Goal: Transaction & Acquisition: Purchase product/service

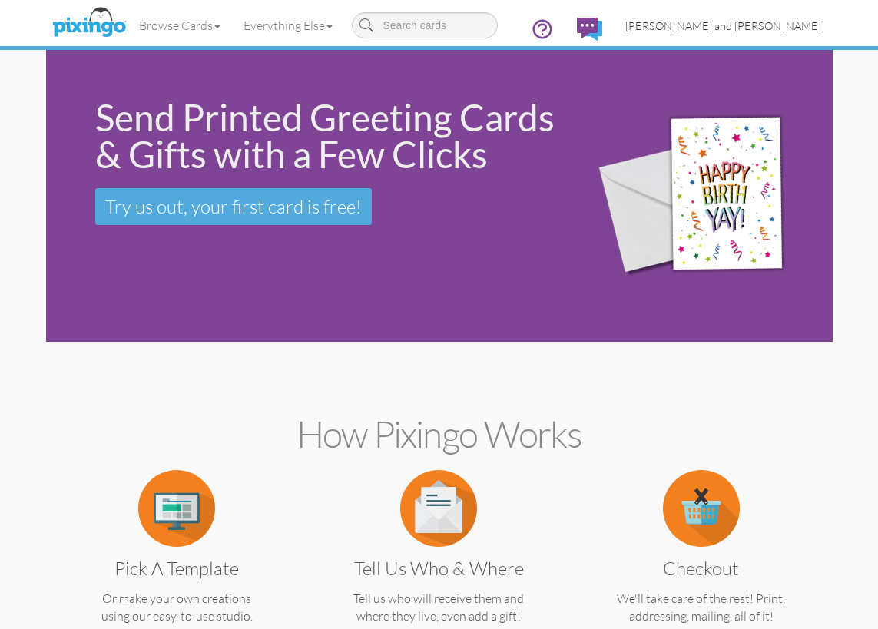
click at [754, 31] on span "[PERSON_NAME] and [PERSON_NAME]" at bounding box center [723, 25] width 196 height 13
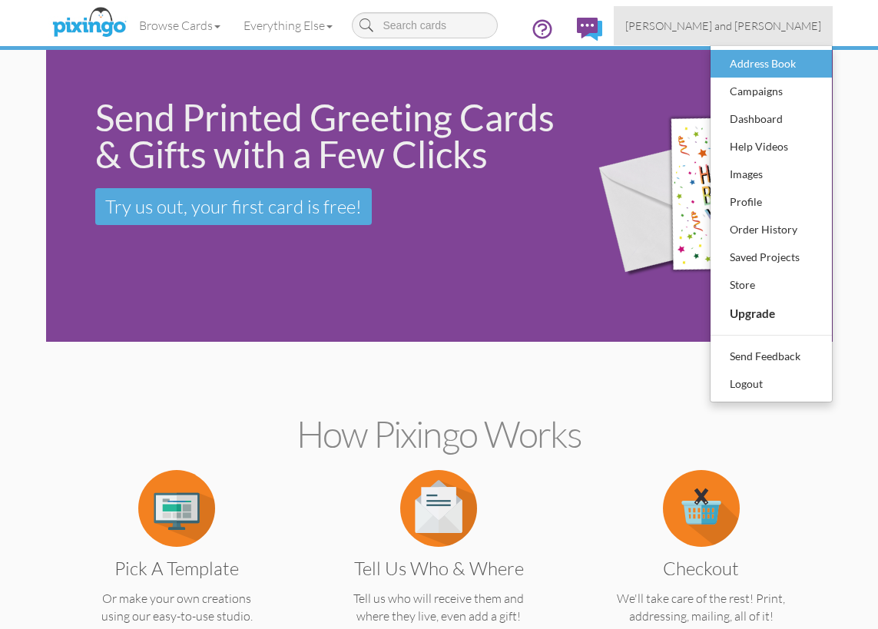
click at [753, 57] on div "Address Book" at bounding box center [771, 63] width 91 height 23
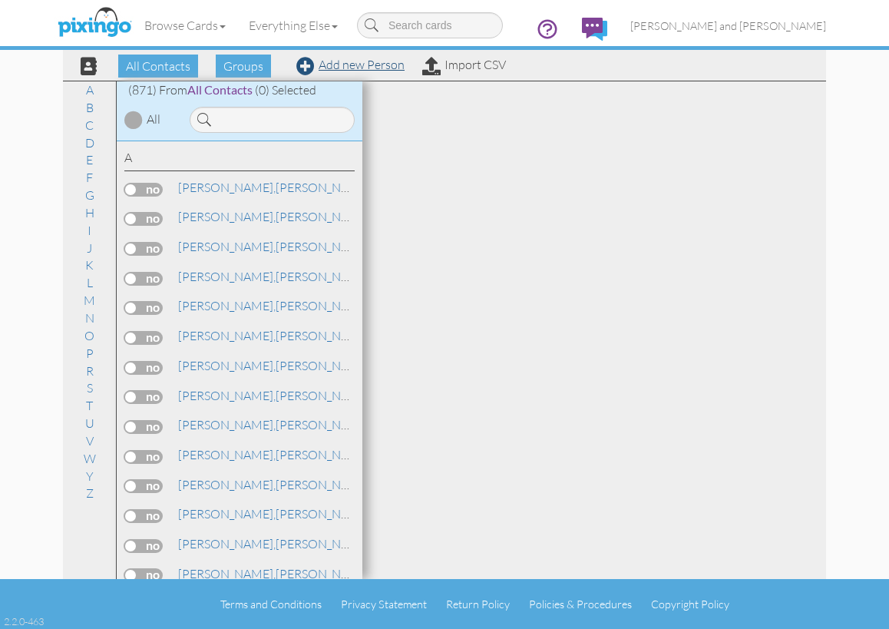
click at [333, 64] on link "Add new Person" at bounding box center [350, 64] width 108 height 15
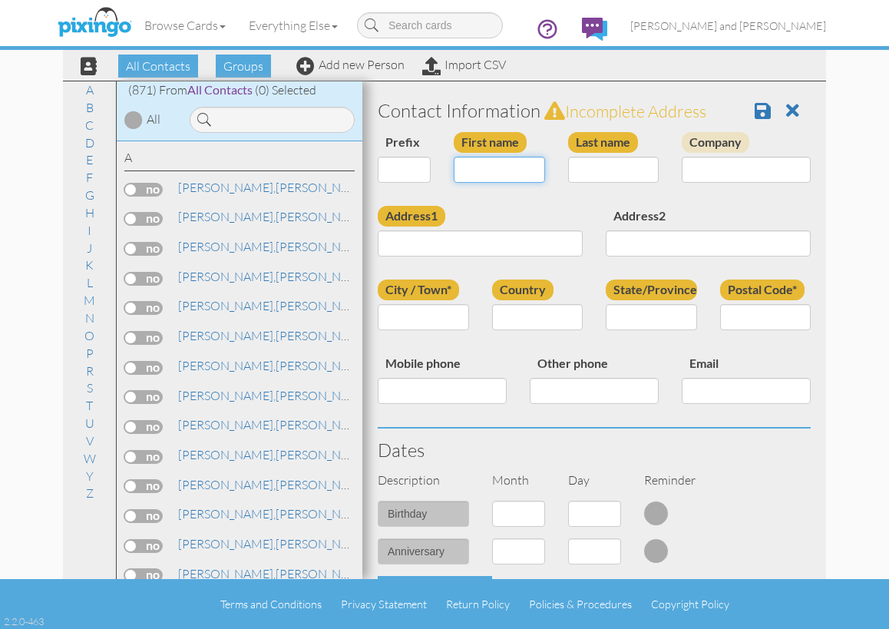
click at [498, 163] on input "First name" at bounding box center [499, 170] width 91 height 26
type input "[PERSON_NAME]"
type input "Walker"
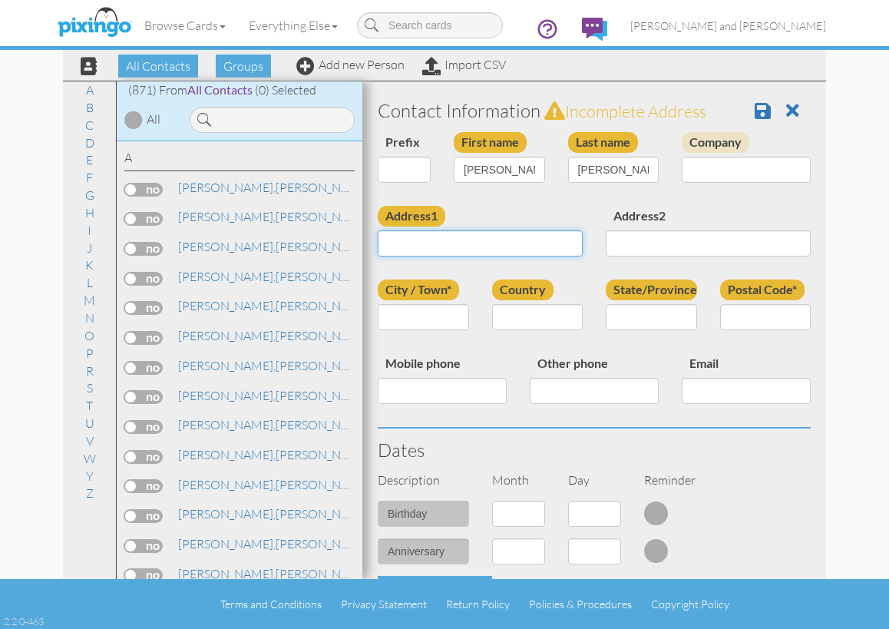
paste input "5238 S Power Rd, Gilbert, AZ 85295"
type input "5238 S Power Rd, Gilbert, AZ 85295"
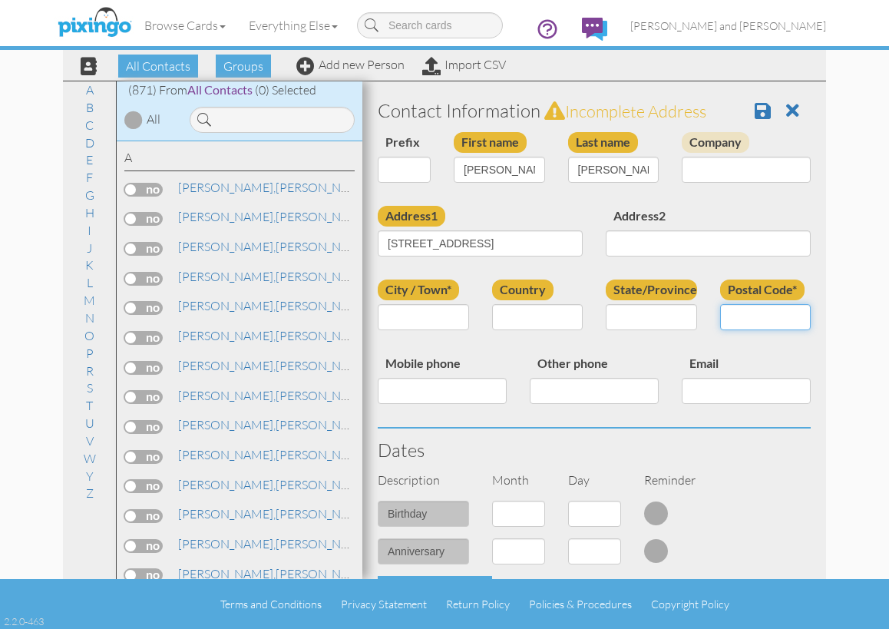
click at [750, 311] on input "Postal Code*" at bounding box center [765, 317] width 91 height 26
type input "85295"
click at [676, 315] on input "State/Province" at bounding box center [651, 317] width 91 height 26
type input "AZ"
click at [451, 310] on input "City / Town*" at bounding box center [423, 317] width 91 height 26
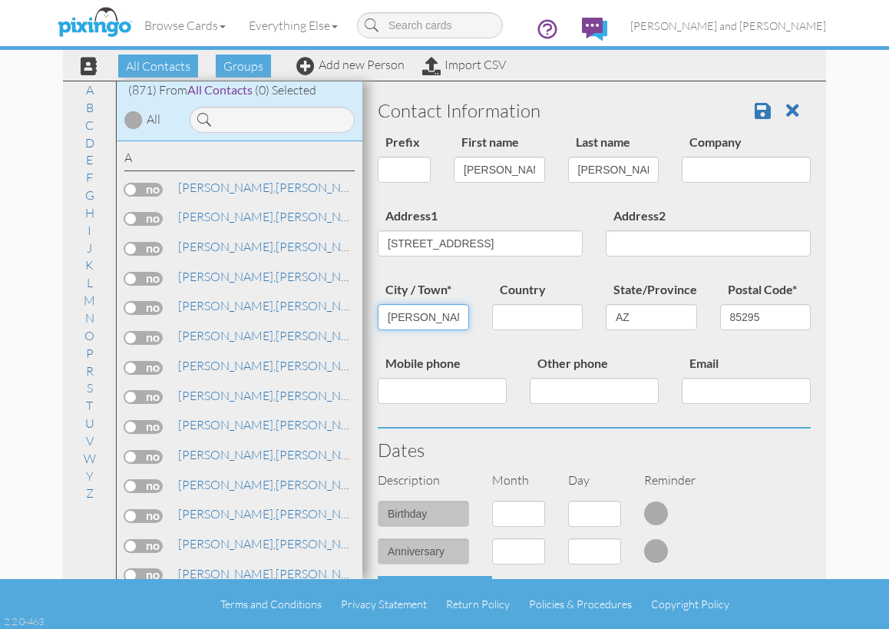
type input "[PERSON_NAME]"
click at [567, 243] on input "5238 S Power Rd, Gilbert, AZ 85295" at bounding box center [480, 243] width 205 height 26
type input "[STREET_ADDRESS]"
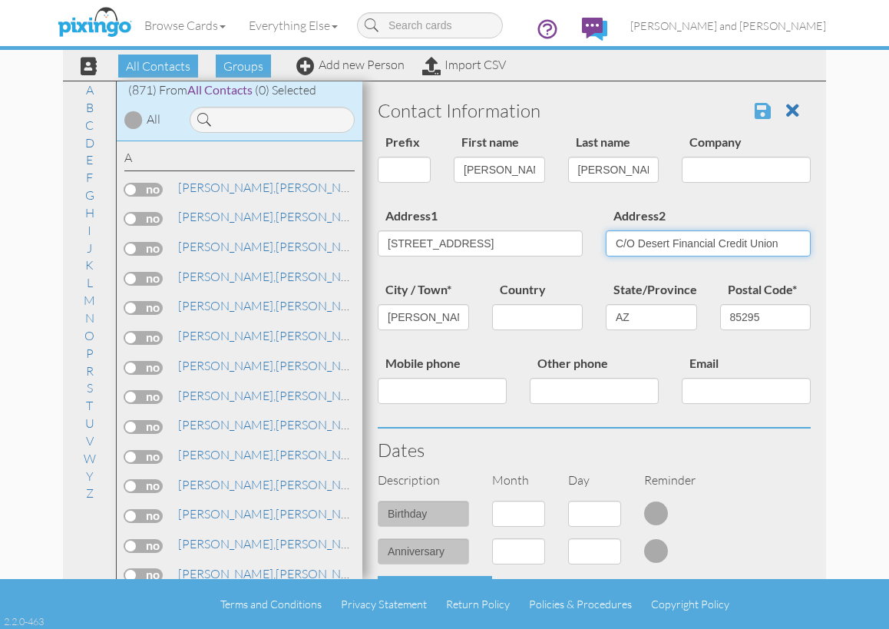
type input "C/O Desert Financial Credit Union"
click at [755, 111] on span at bounding box center [763, 110] width 16 height 18
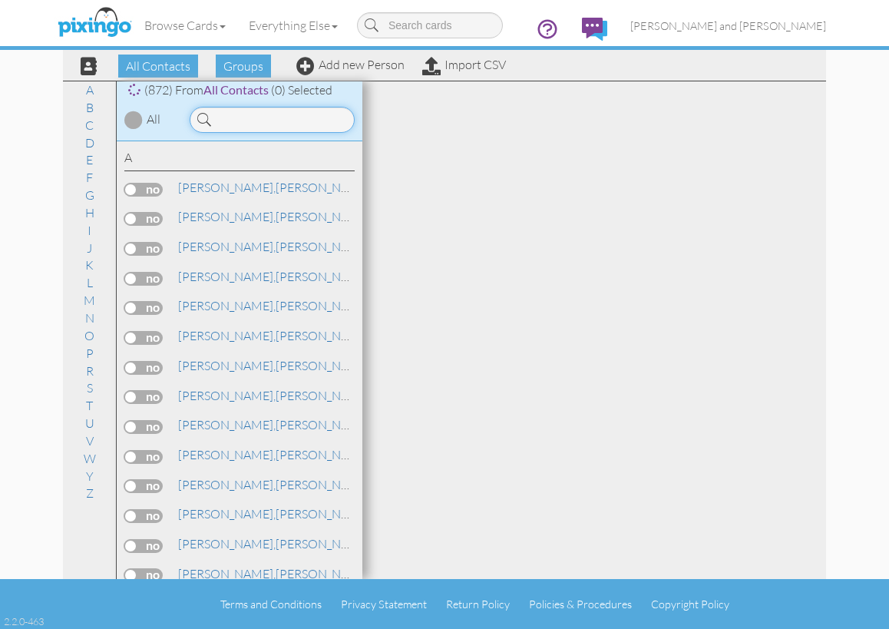
click at [245, 123] on input at bounding box center [272, 120] width 165 height 26
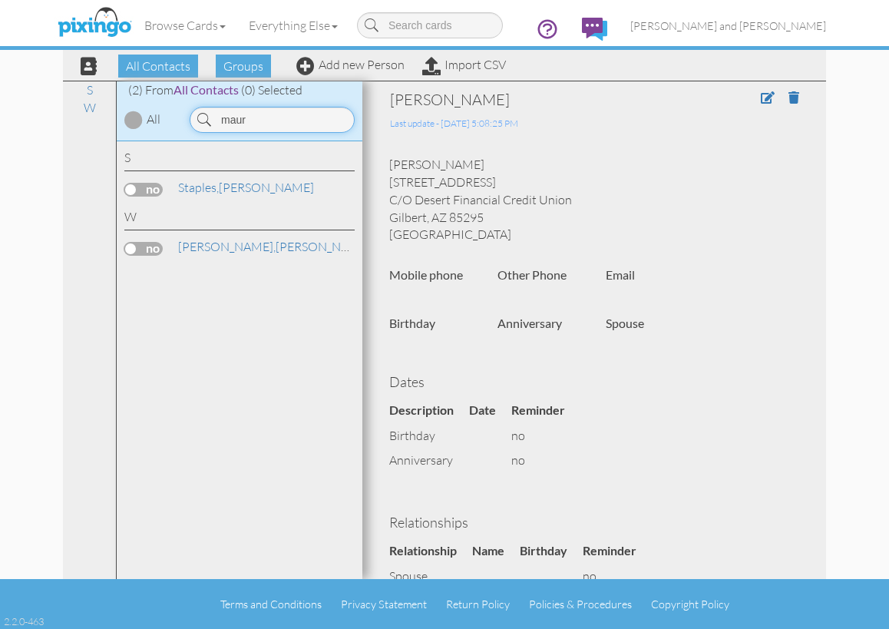
type input "maur"
click at [155, 246] on label at bounding box center [143, 249] width 38 height 14
click at [0, 0] on input "checkbox" at bounding box center [0, 0] width 0 height 0
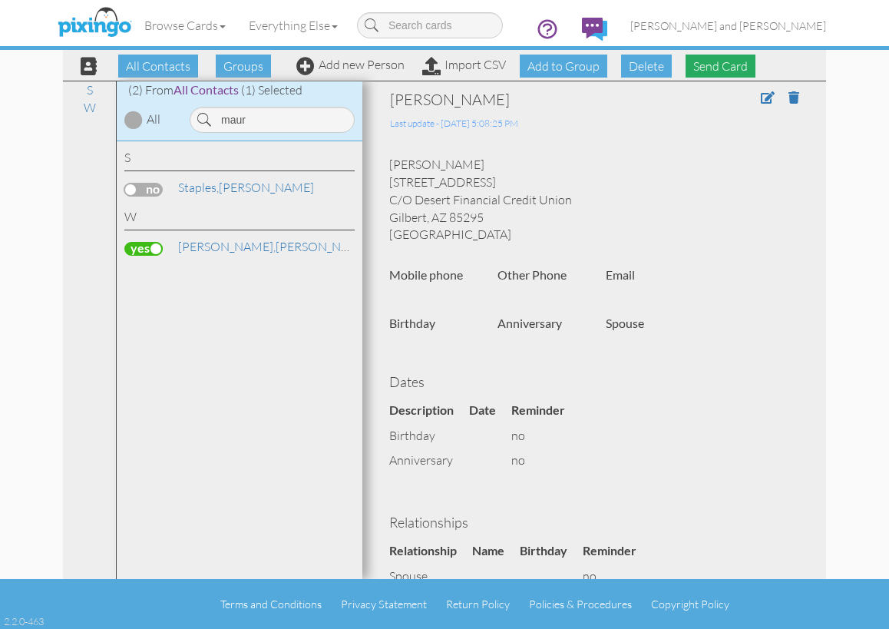
click at [712, 74] on span "Send Card" at bounding box center [721, 66] width 70 height 23
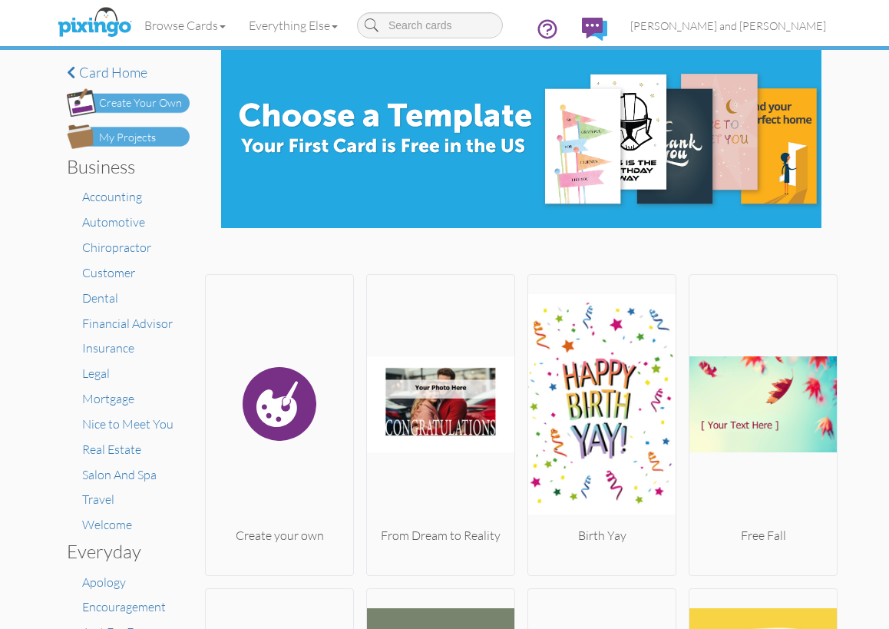
click at [151, 143] on img at bounding box center [128, 136] width 123 height 25
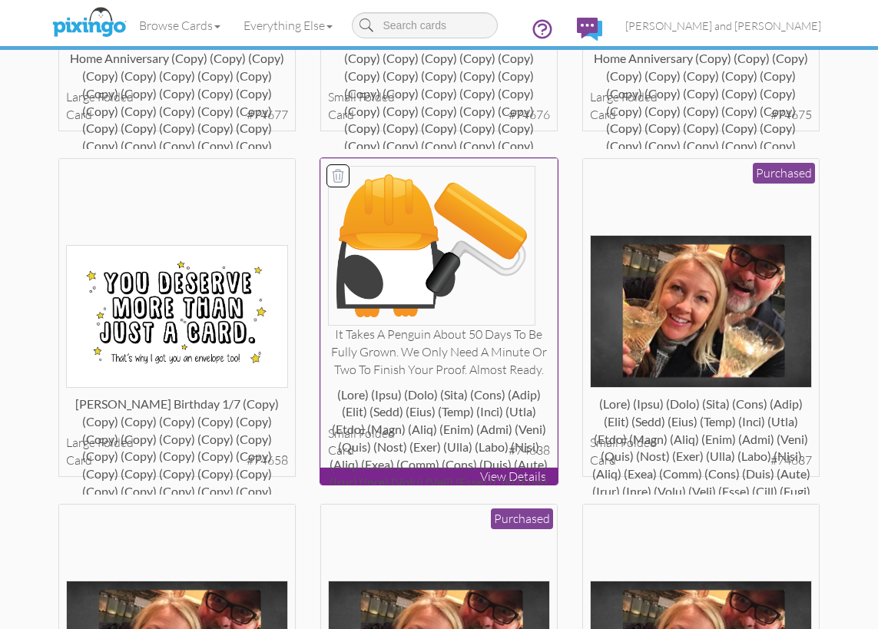
scroll to position [4153, 0]
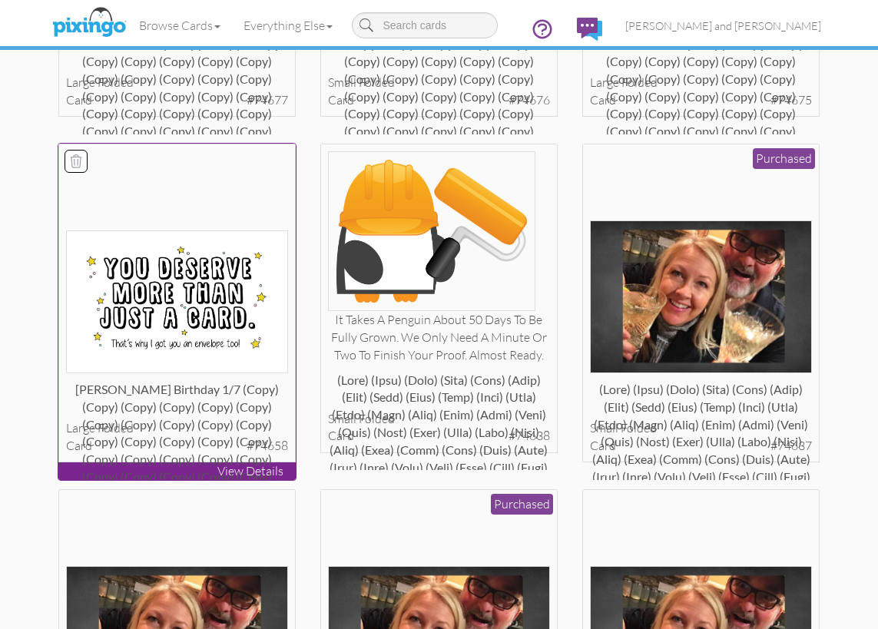
click at [218, 200] on div at bounding box center [177, 262] width 222 height 222
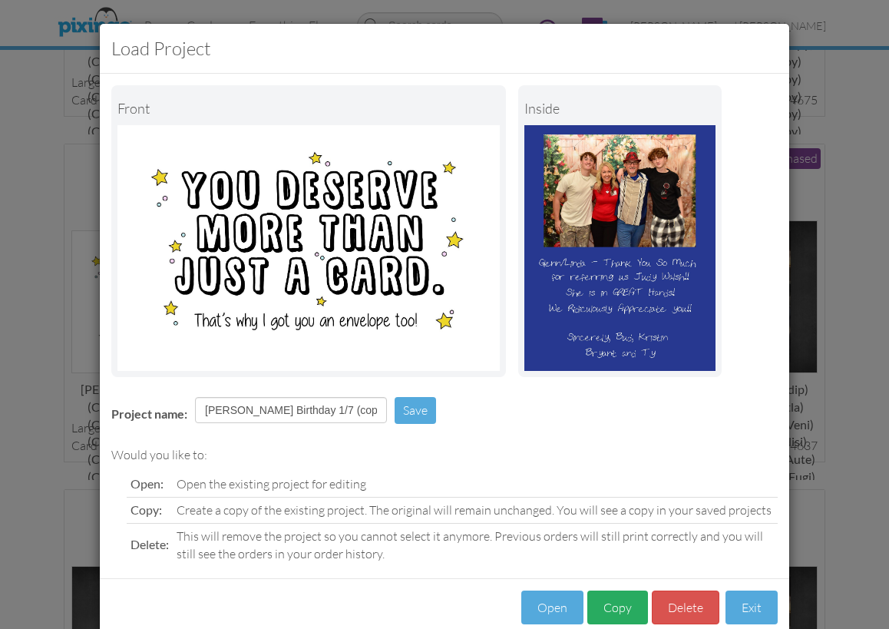
click at [602, 610] on button "Copy" at bounding box center [617, 607] width 61 height 35
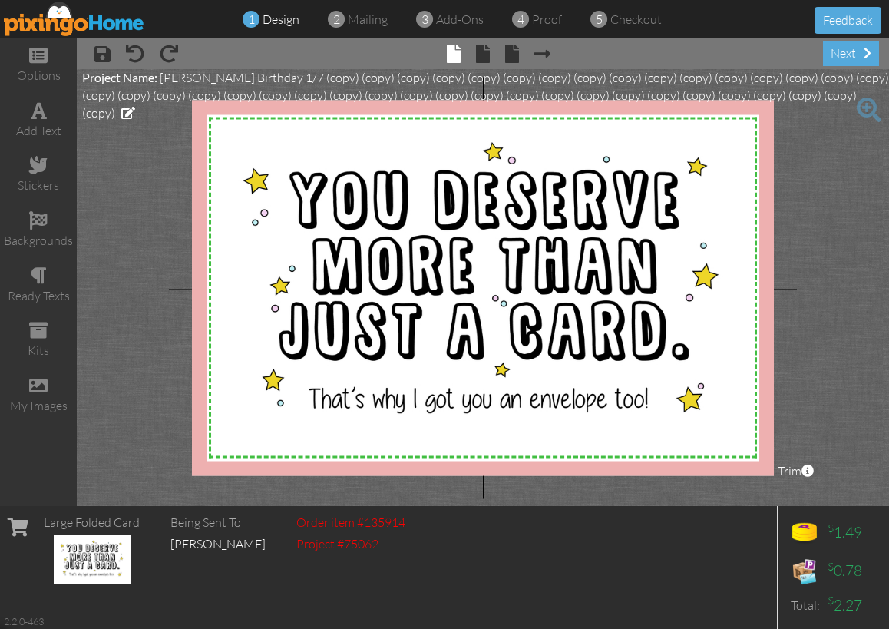
click at [602, 610] on div "Large Folded Card Being Sent To [PERSON_NAME] Order item #135914 Project #75062…" at bounding box center [444, 567] width 889 height 123
click at [482, 48] on span at bounding box center [483, 54] width 14 height 18
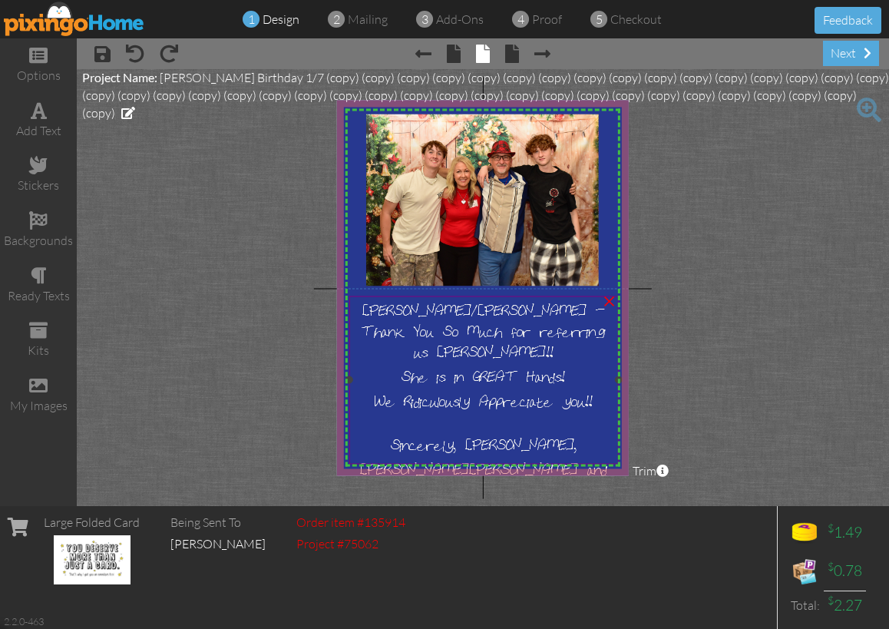
click at [427, 318] on span "[PERSON_NAME]/[PERSON_NAME] - Thank You So Much for referring us [PERSON_NAME]!" at bounding box center [484, 329] width 244 height 62
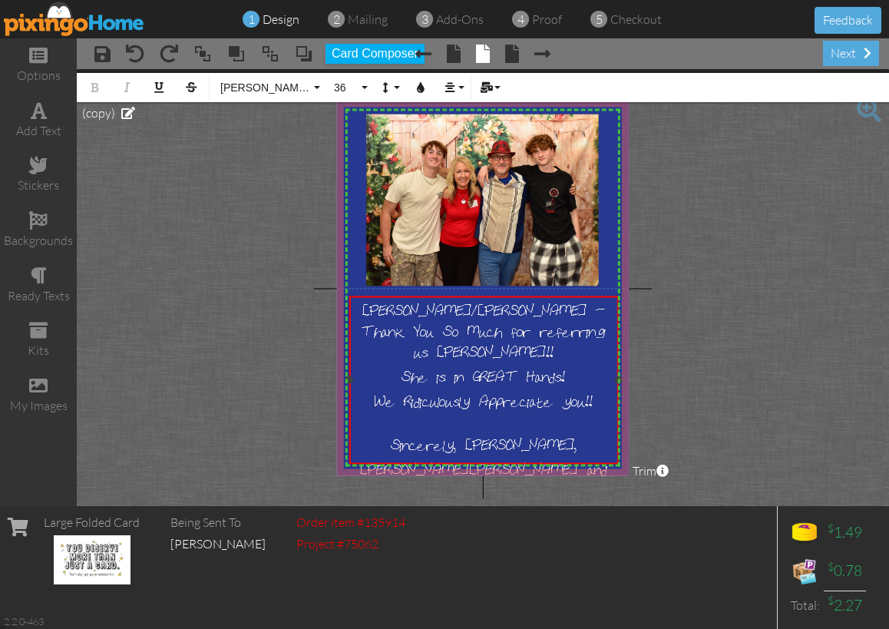
click at [428, 315] on span "[PERSON_NAME]/[PERSON_NAME] - Thank You So Much for referring us [PERSON_NAME]!" at bounding box center [484, 329] width 244 height 62
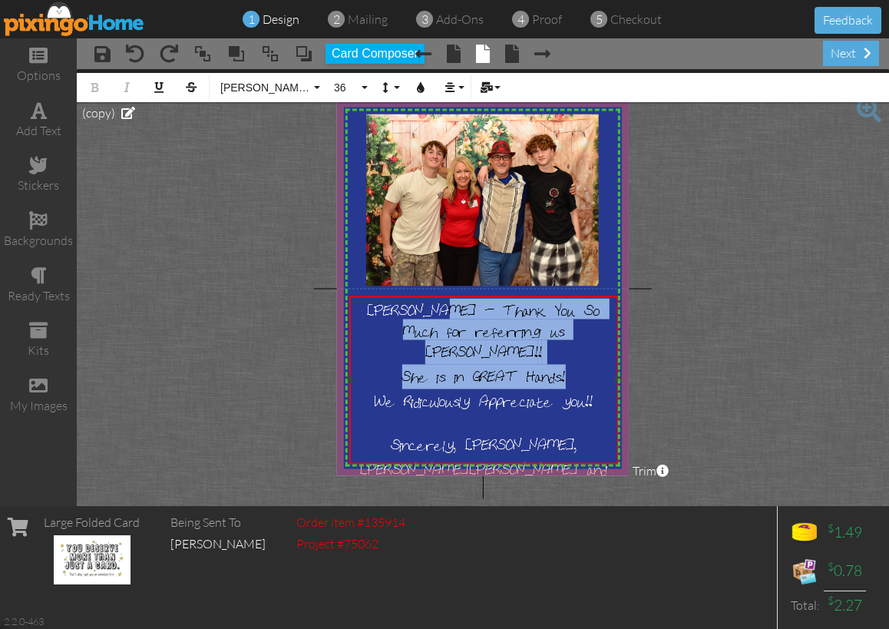
drag, startPoint x: 577, startPoint y: 358, endPoint x: 440, endPoint y: 312, distance: 144.0
click at [440, 312] on div "[PERSON_NAME] - Thank You So Much for referring us [PERSON_NAME]! ! She is in G…" at bounding box center [483, 401] width 265 height 207
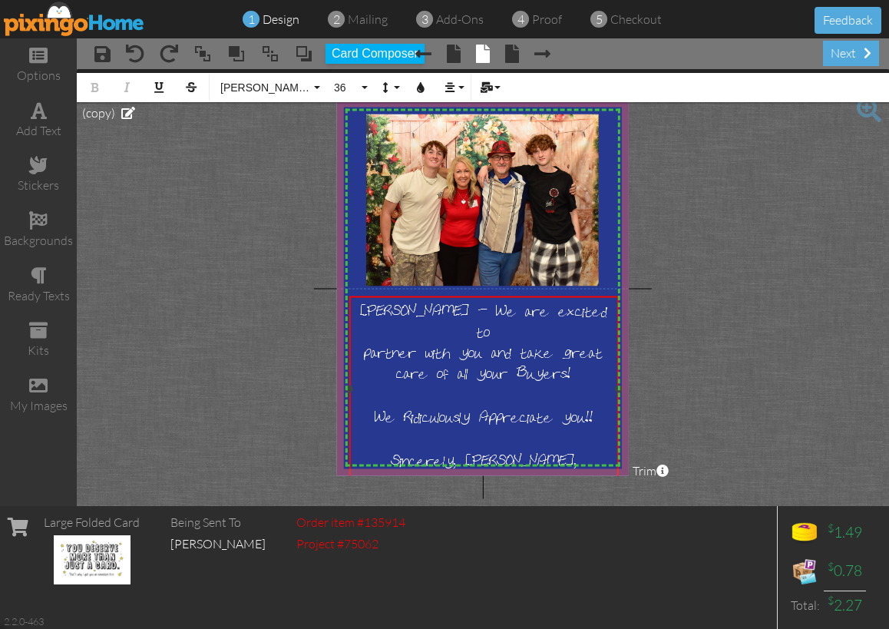
click at [487, 385] on div at bounding box center [483, 394] width 265 height 19
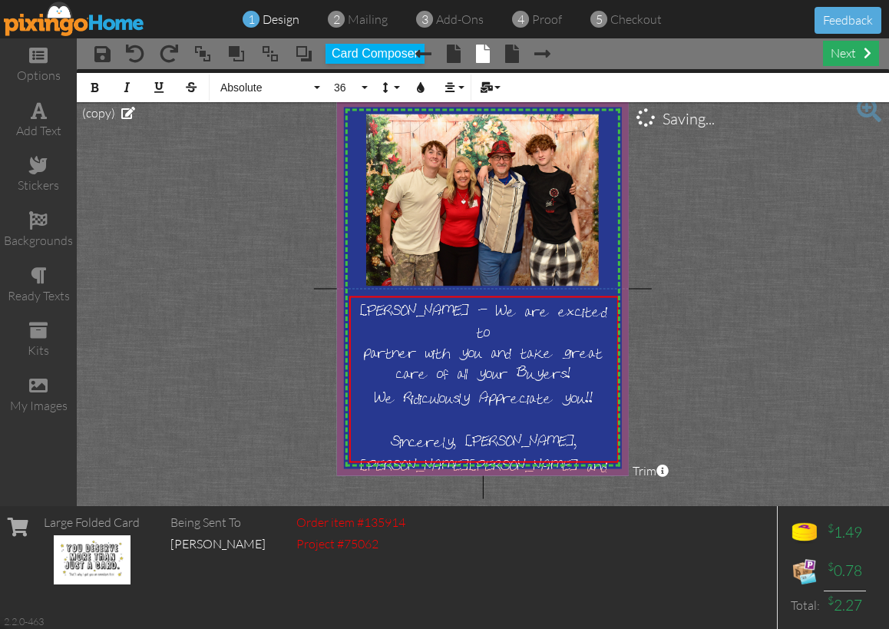
click at [851, 56] on div "next" at bounding box center [851, 53] width 56 height 25
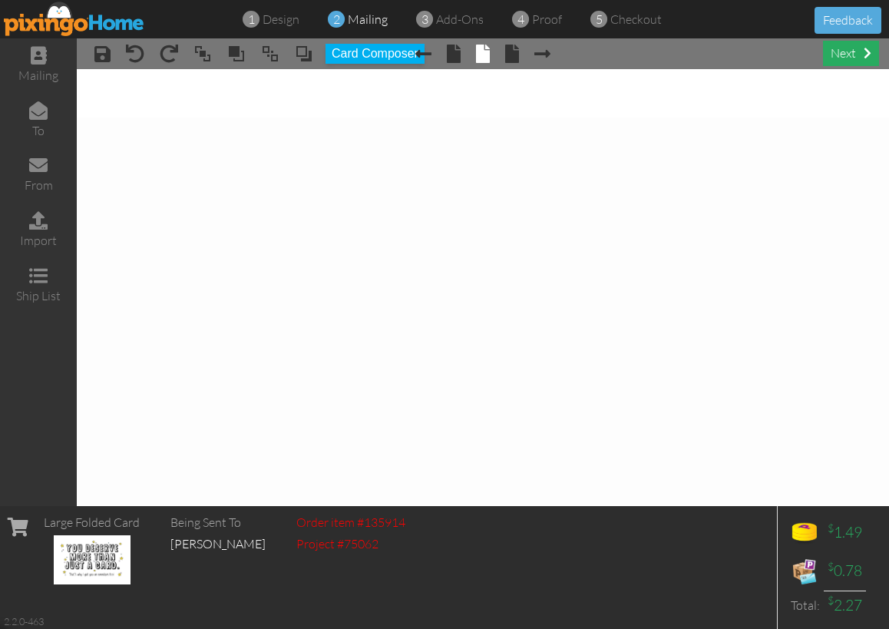
click at [847, 55] on div "next" at bounding box center [851, 53] width 56 height 25
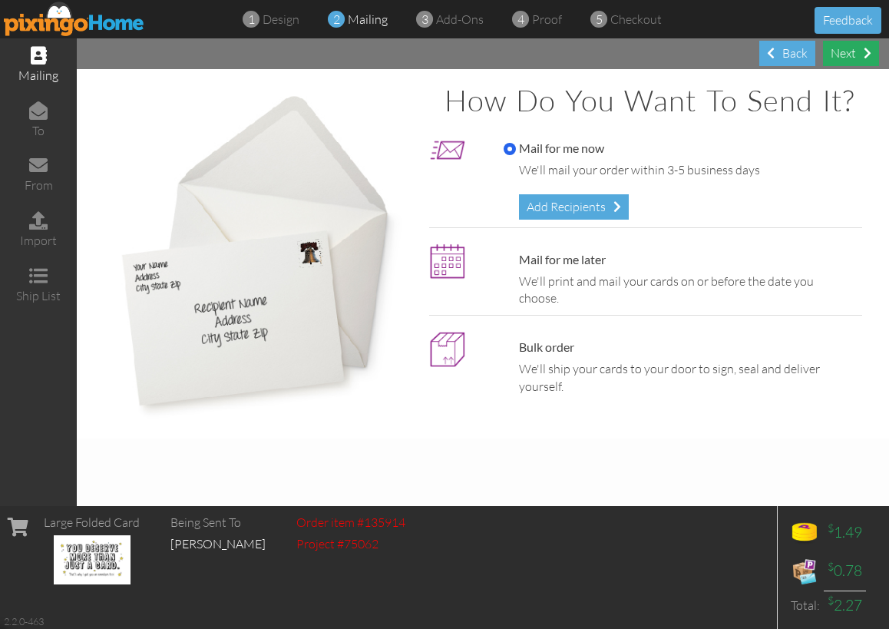
click at [855, 51] on div "Next" at bounding box center [851, 53] width 56 height 25
click at [849, 49] on div "Next" at bounding box center [851, 53] width 56 height 25
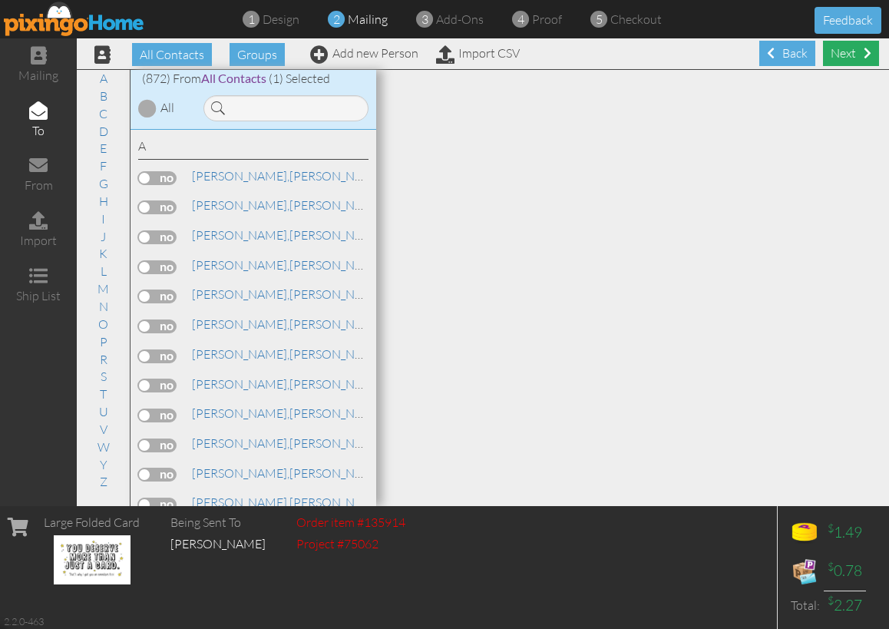
click at [848, 60] on div "Next" at bounding box center [851, 53] width 56 height 25
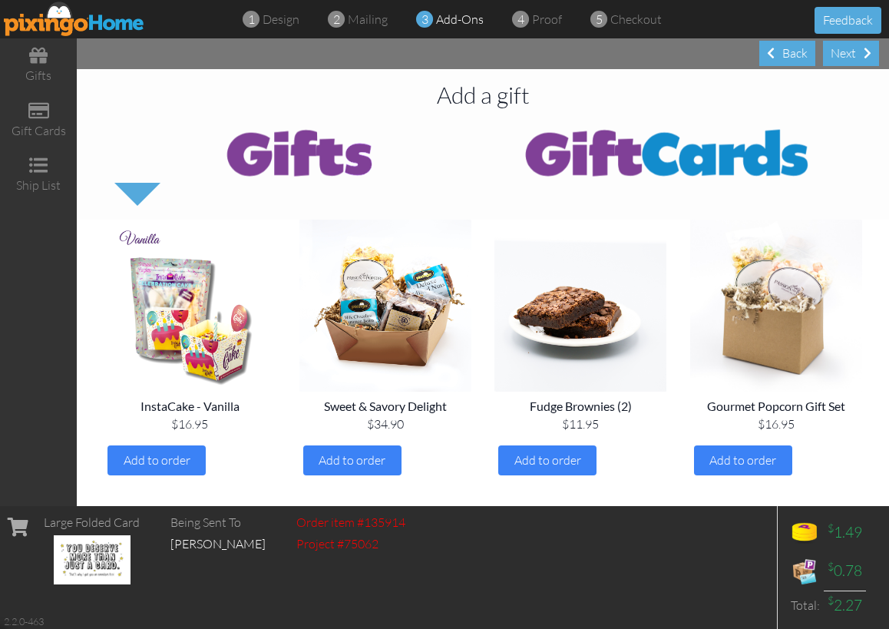
click at [848, 60] on div "Next" at bounding box center [851, 53] width 56 height 25
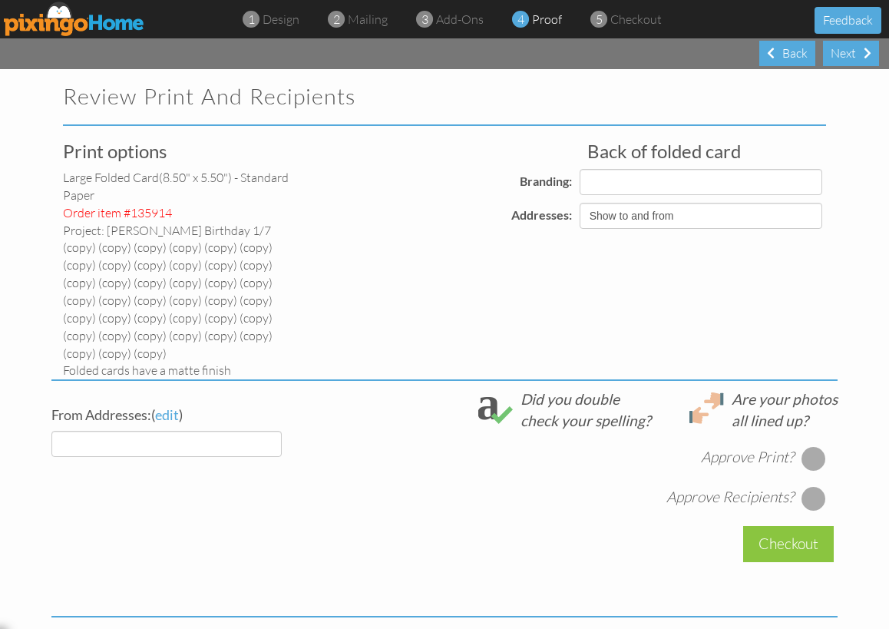
select select "object:6096"
select select "object:6095"
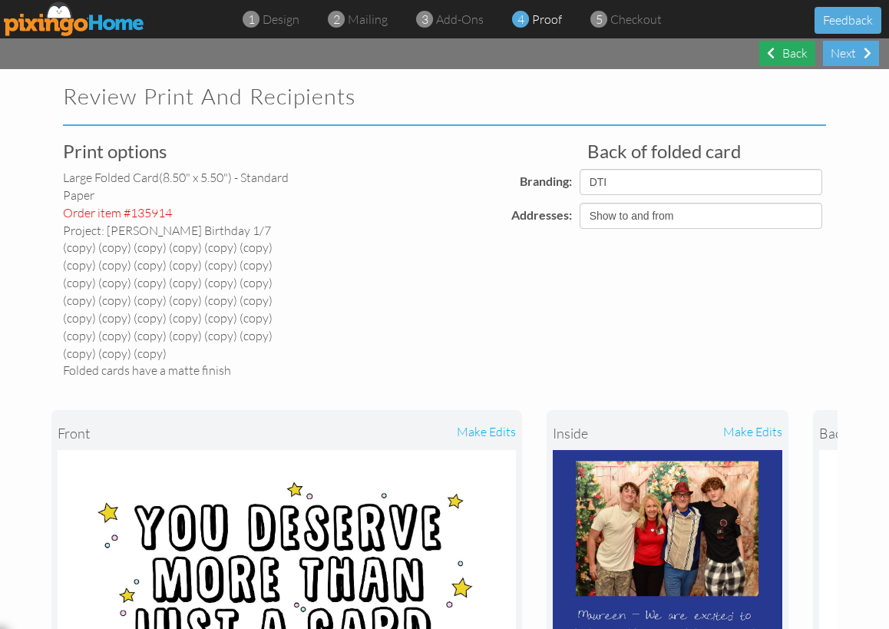
click at [796, 53] on div "Back" at bounding box center [787, 53] width 56 height 25
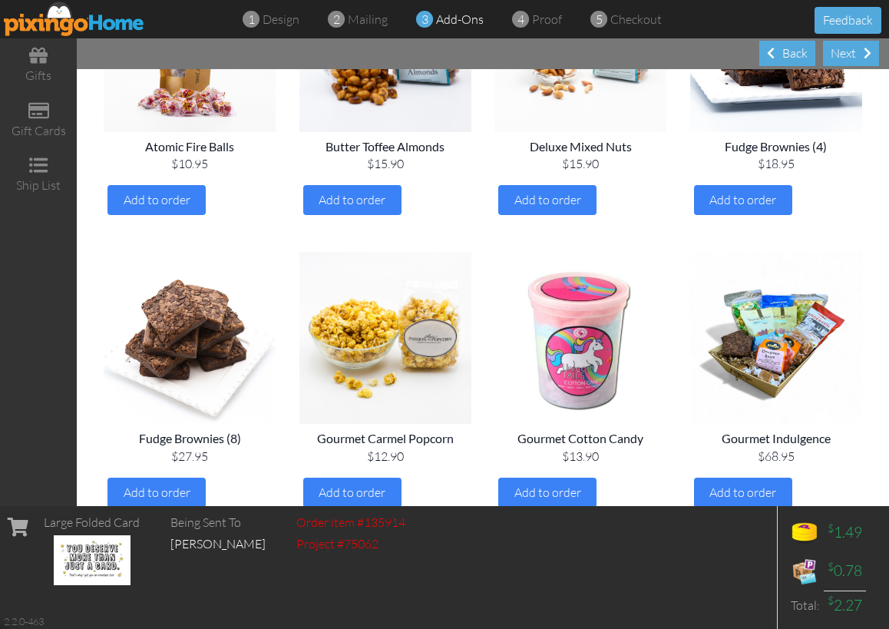
scroll to position [554, 0]
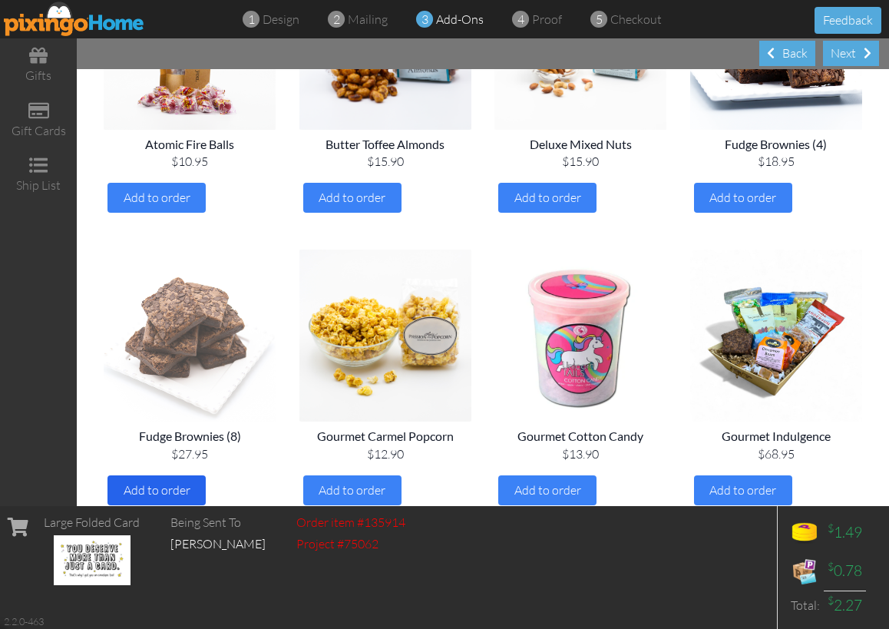
click at [141, 482] on span "Add to order" at bounding box center [157, 489] width 67 height 15
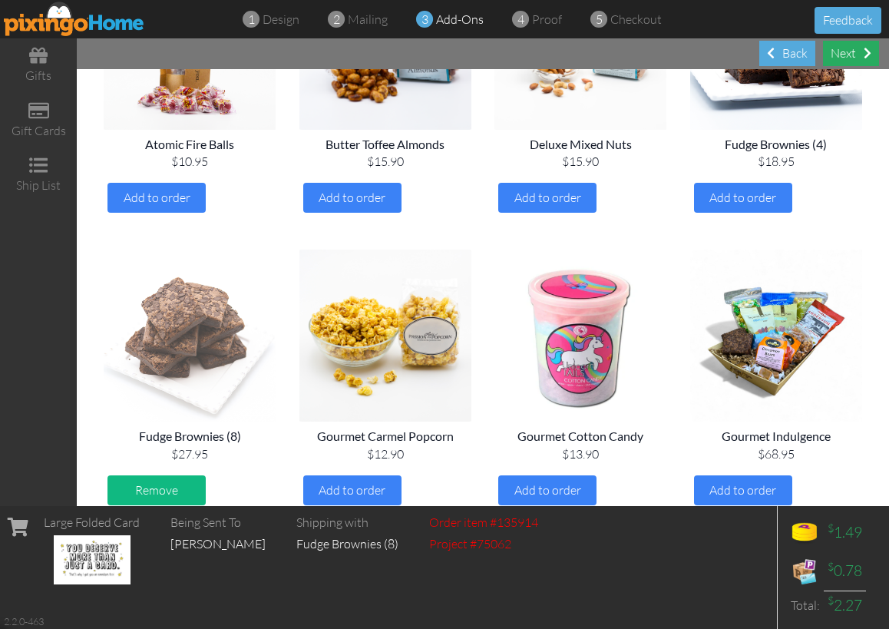
click at [846, 58] on div "Next" at bounding box center [851, 53] width 56 height 25
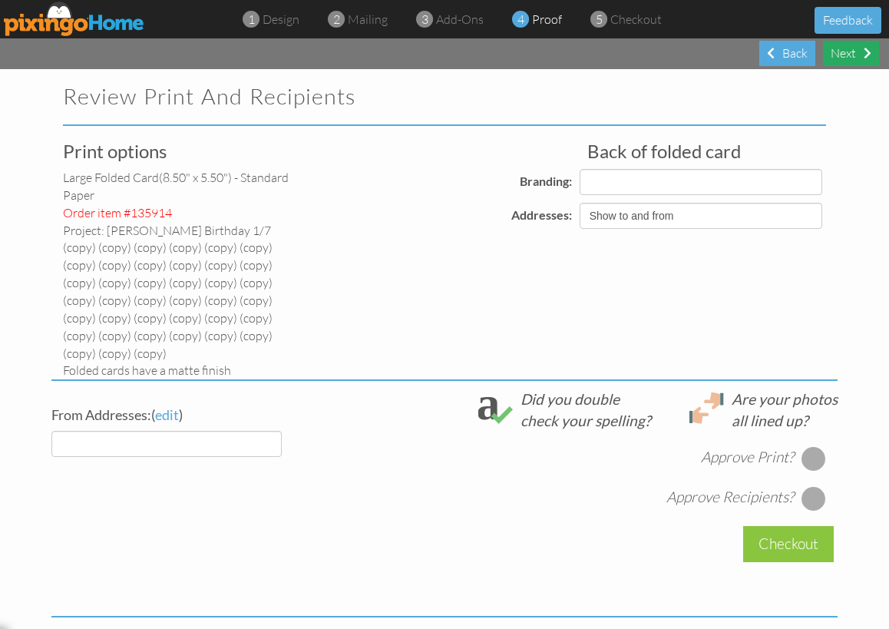
select select "object:6256"
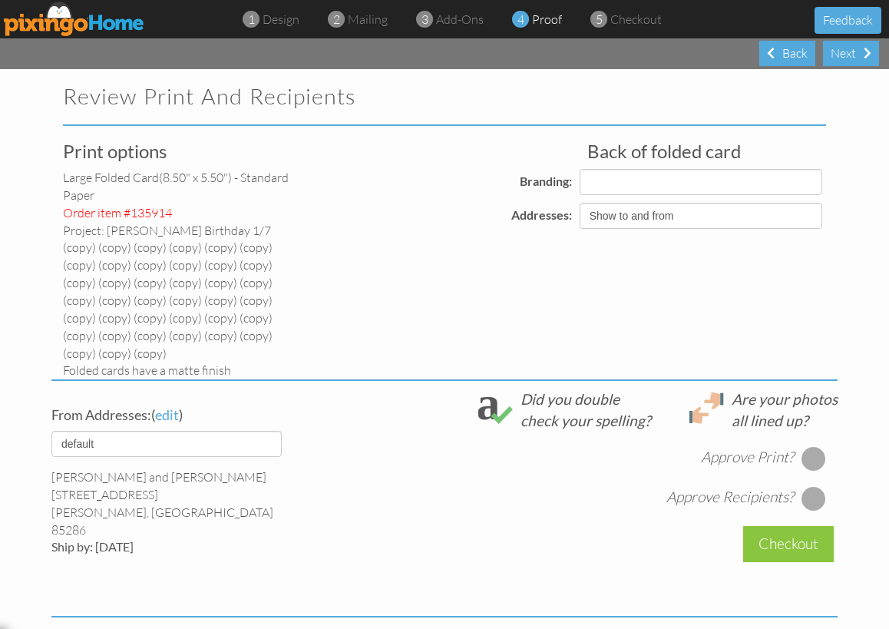
select select "object:6257"
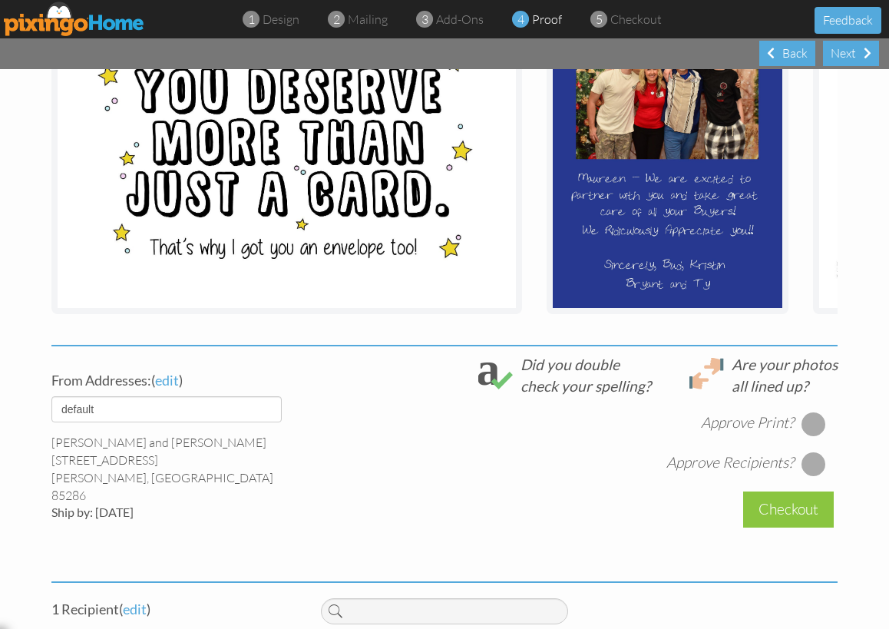
scroll to position [447, 0]
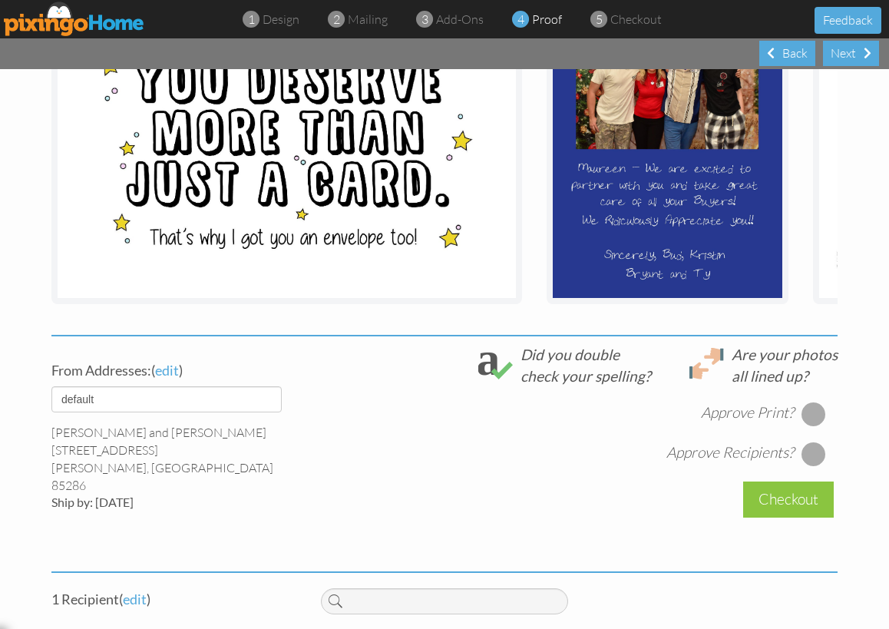
click at [802, 402] on div at bounding box center [814, 414] width 25 height 25
click at [808, 443] on div at bounding box center [814, 453] width 25 height 25
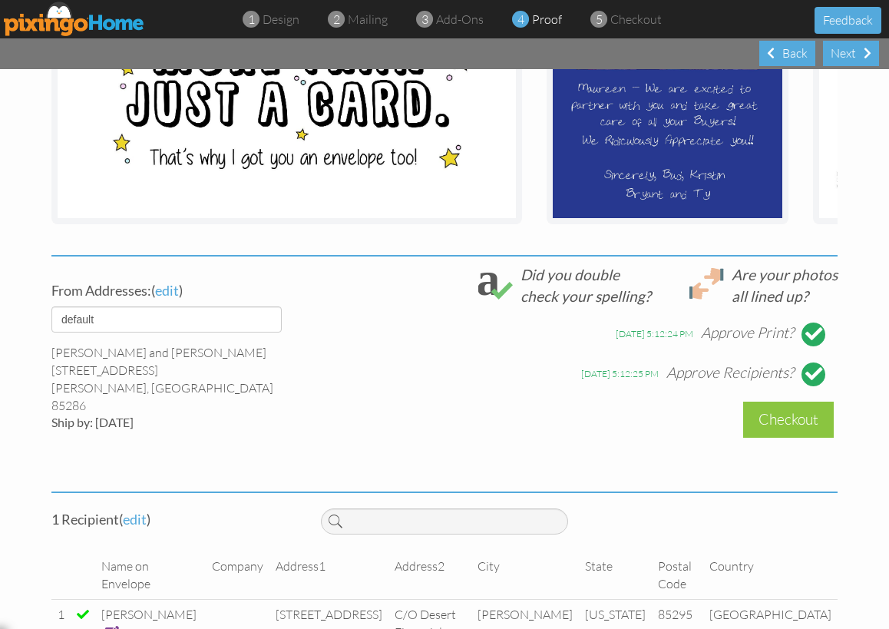
scroll to position [525, 0]
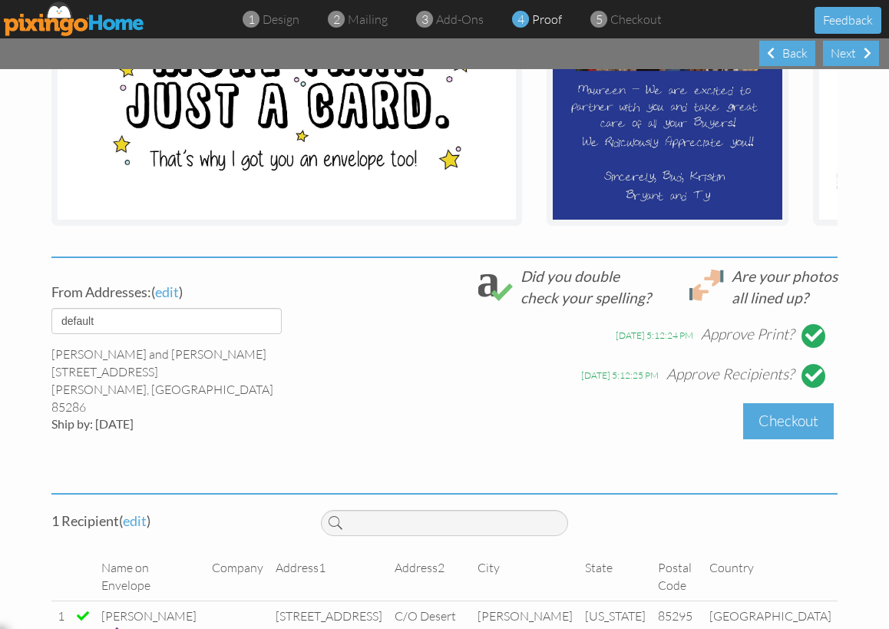
click at [765, 411] on div "Checkout" at bounding box center [788, 421] width 91 height 36
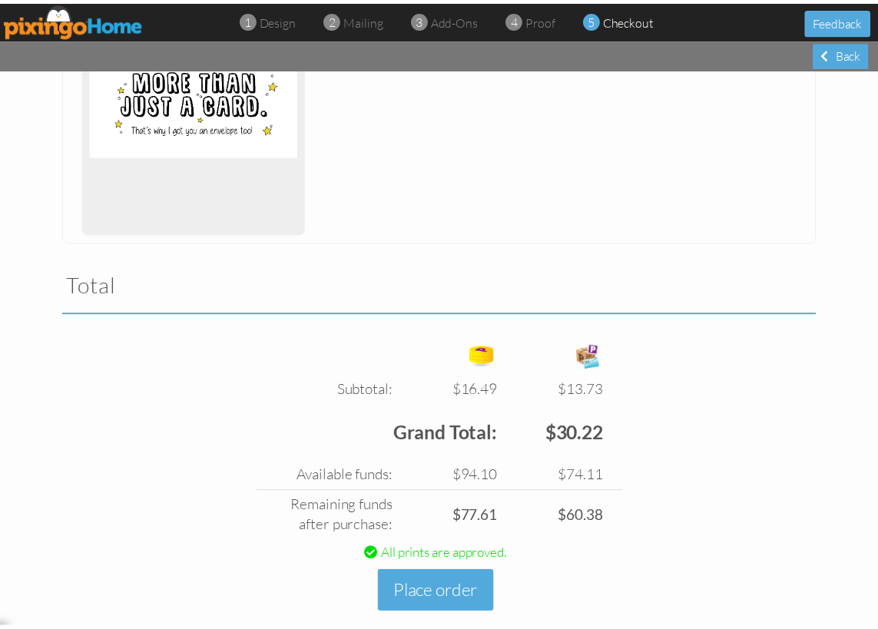
scroll to position [457, 0]
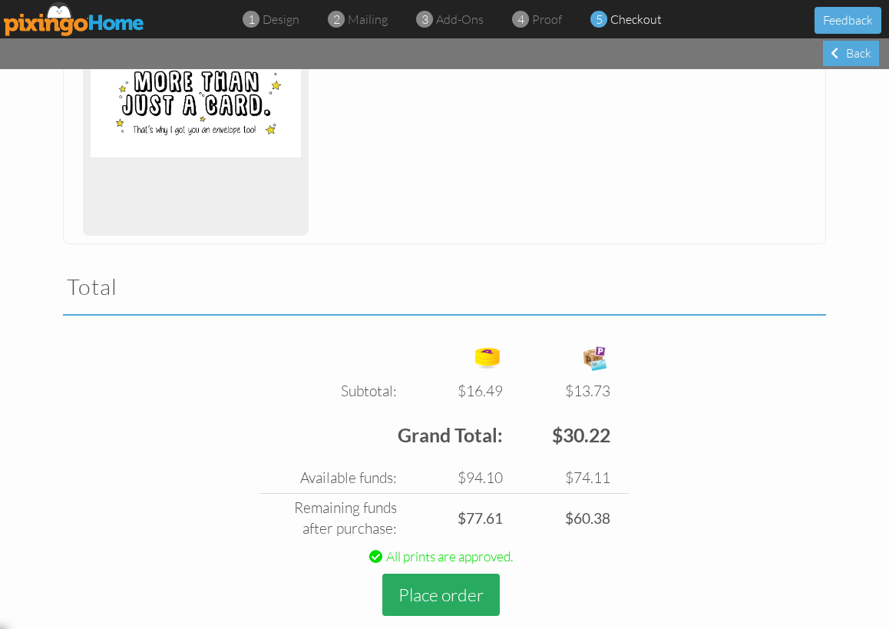
click at [431, 574] on button "Place order" at bounding box center [440, 595] width 117 height 42
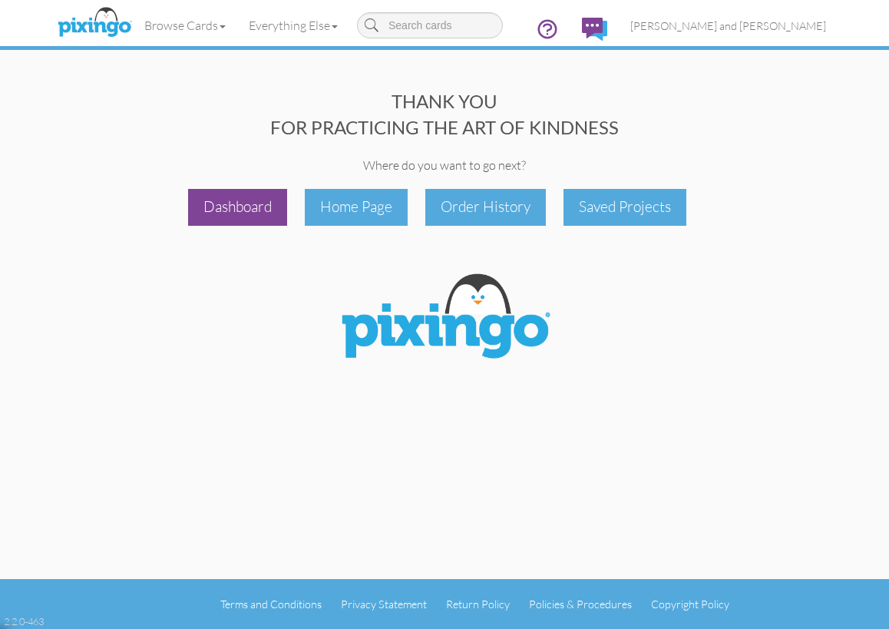
click at [249, 216] on div "Dashboard" at bounding box center [237, 207] width 99 height 36
